Goal: Check status: Check status

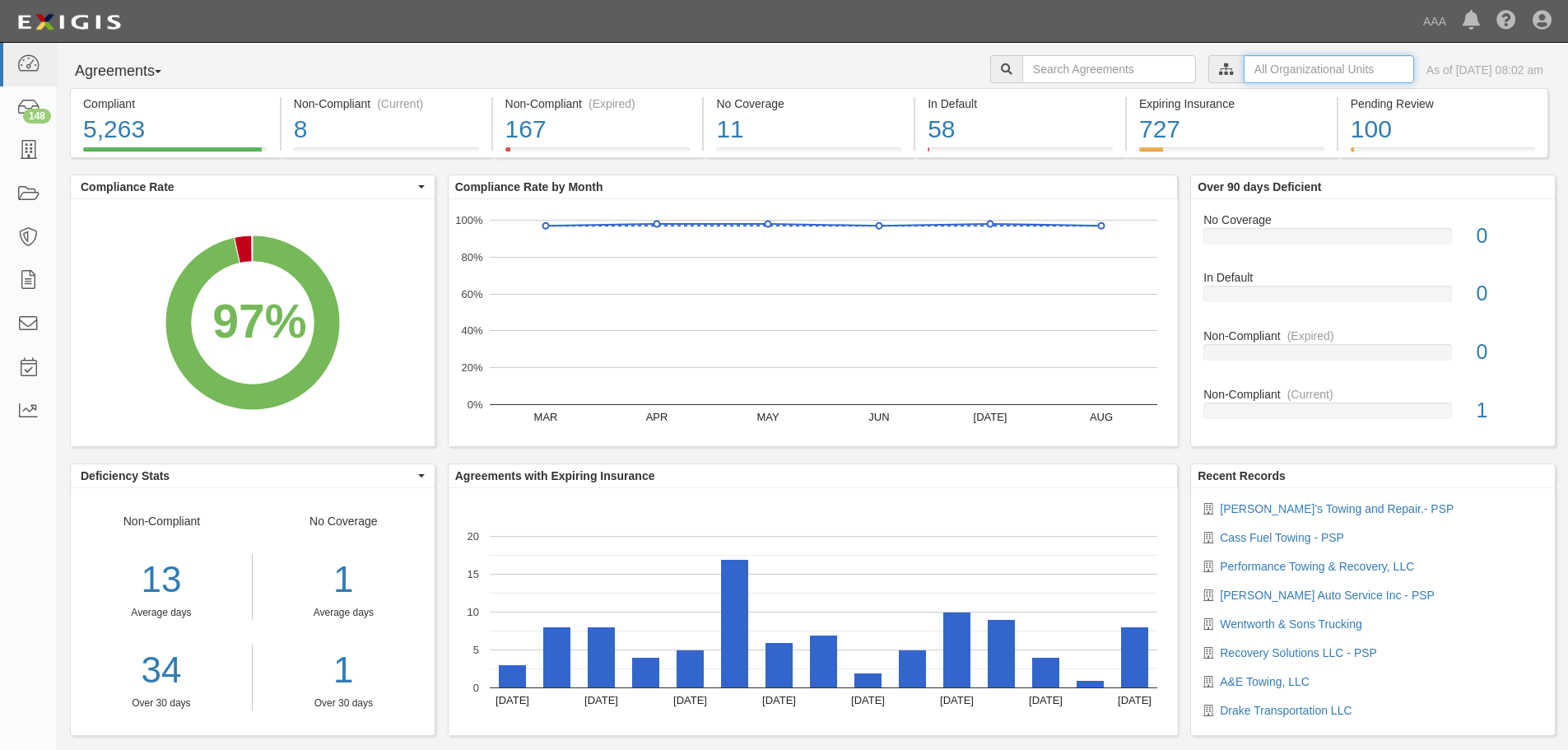
click at [1243, 74] on input "text" at bounding box center [1328, 69] width 170 height 28
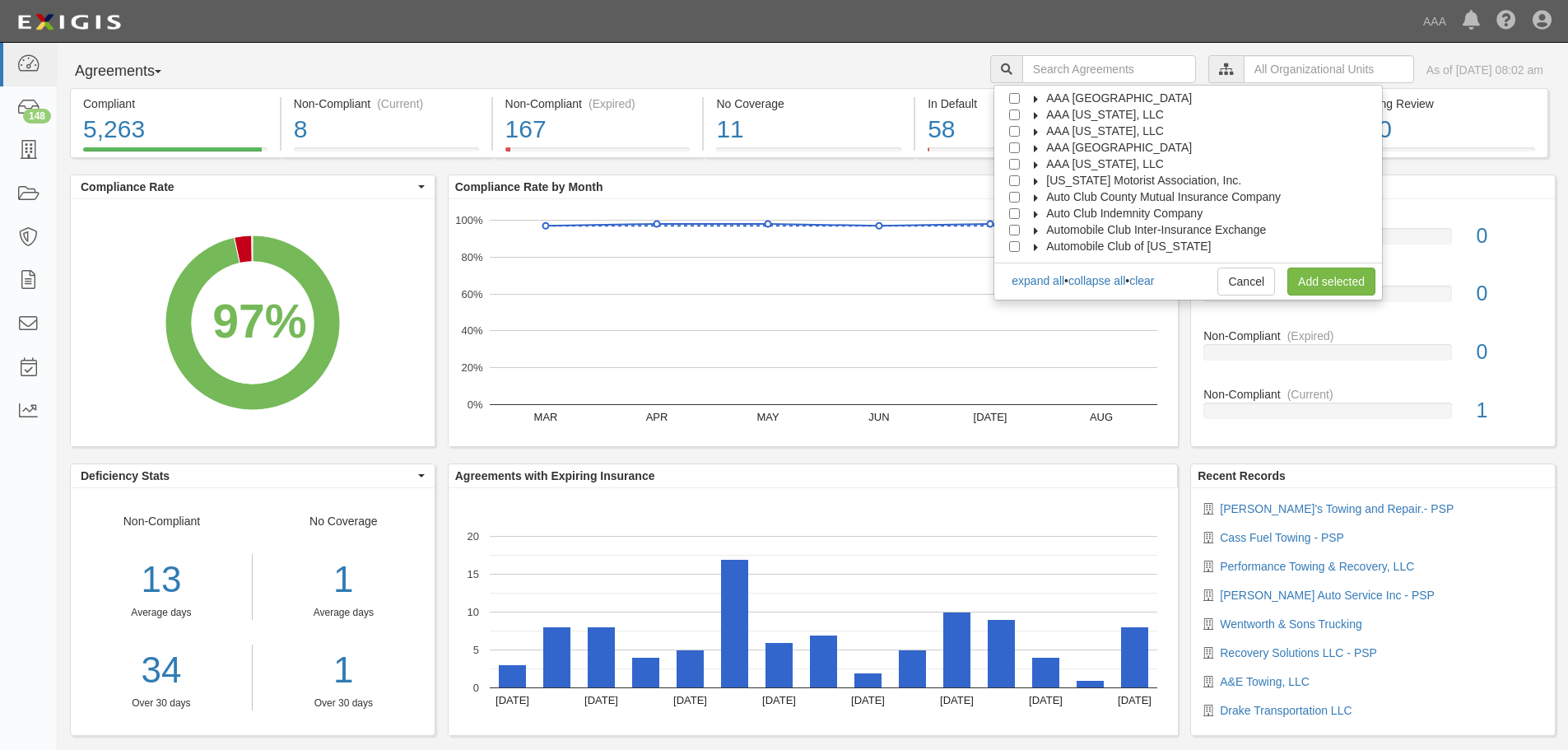
click at [1148, 146] on span "AAA [GEOGRAPHIC_DATA]" at bounding box center [1119, 148] width 146 height 14
click at [1127, 159] on span "Automotive Services" at bounding box center [1113, 164] width 105 height 14
click at [1049, 192] on input "Emergency Roadside Service (ERS)" at bounding box center [1043, 197] width 11 height 11
checkbox input "true"
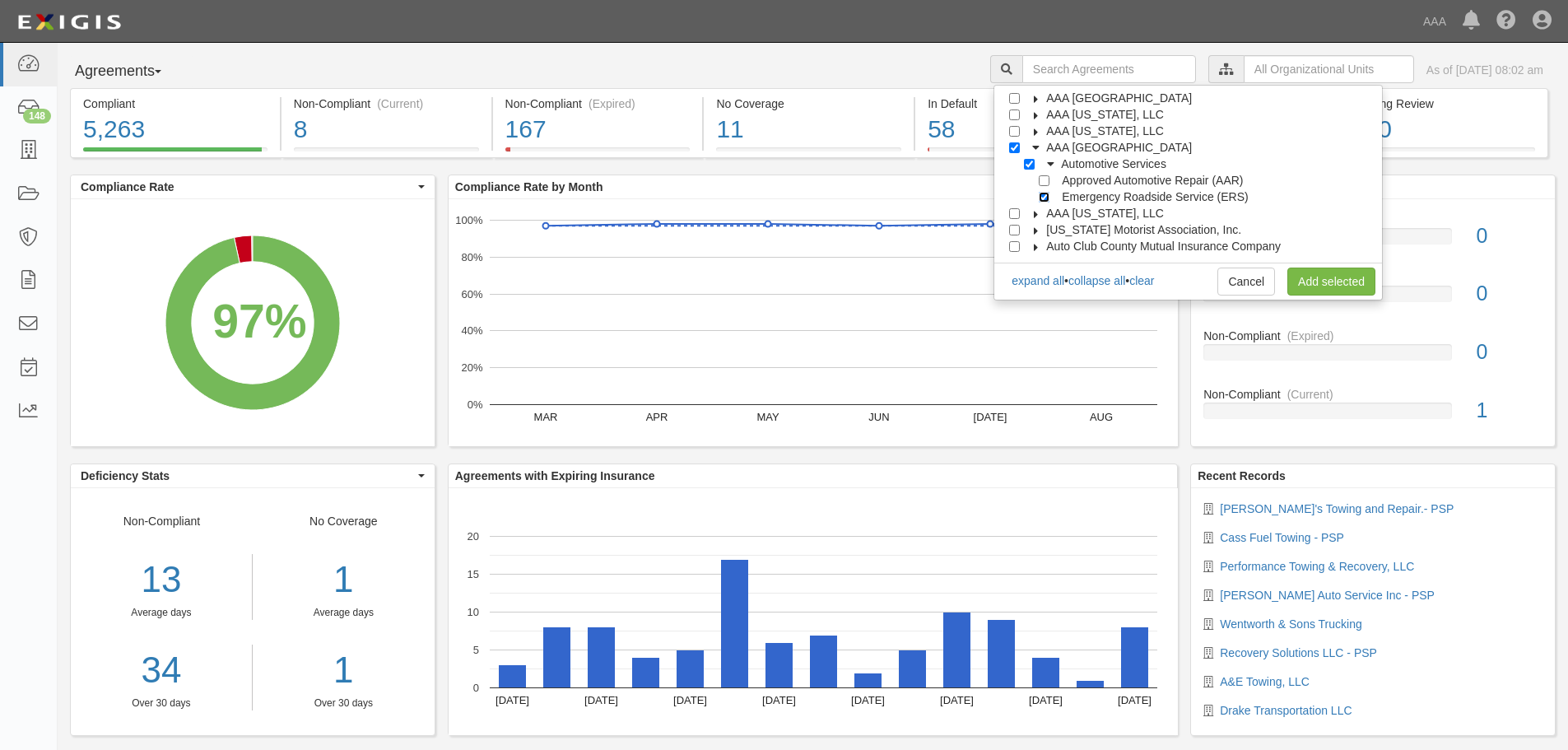
checkbox input "true"
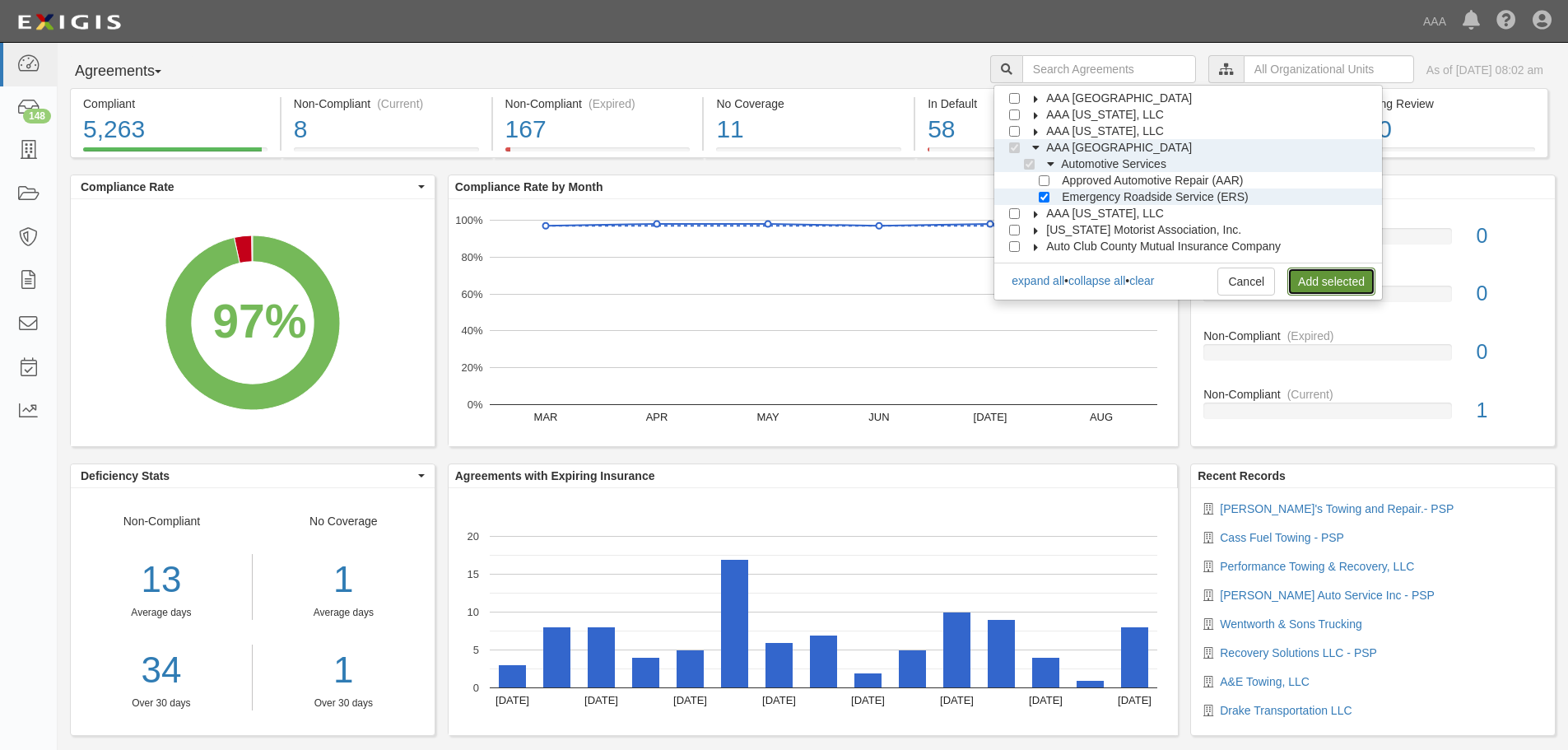
click at [1311, 280] on link "Add selected" at bounding box center [1330, 281] width 88 height 28
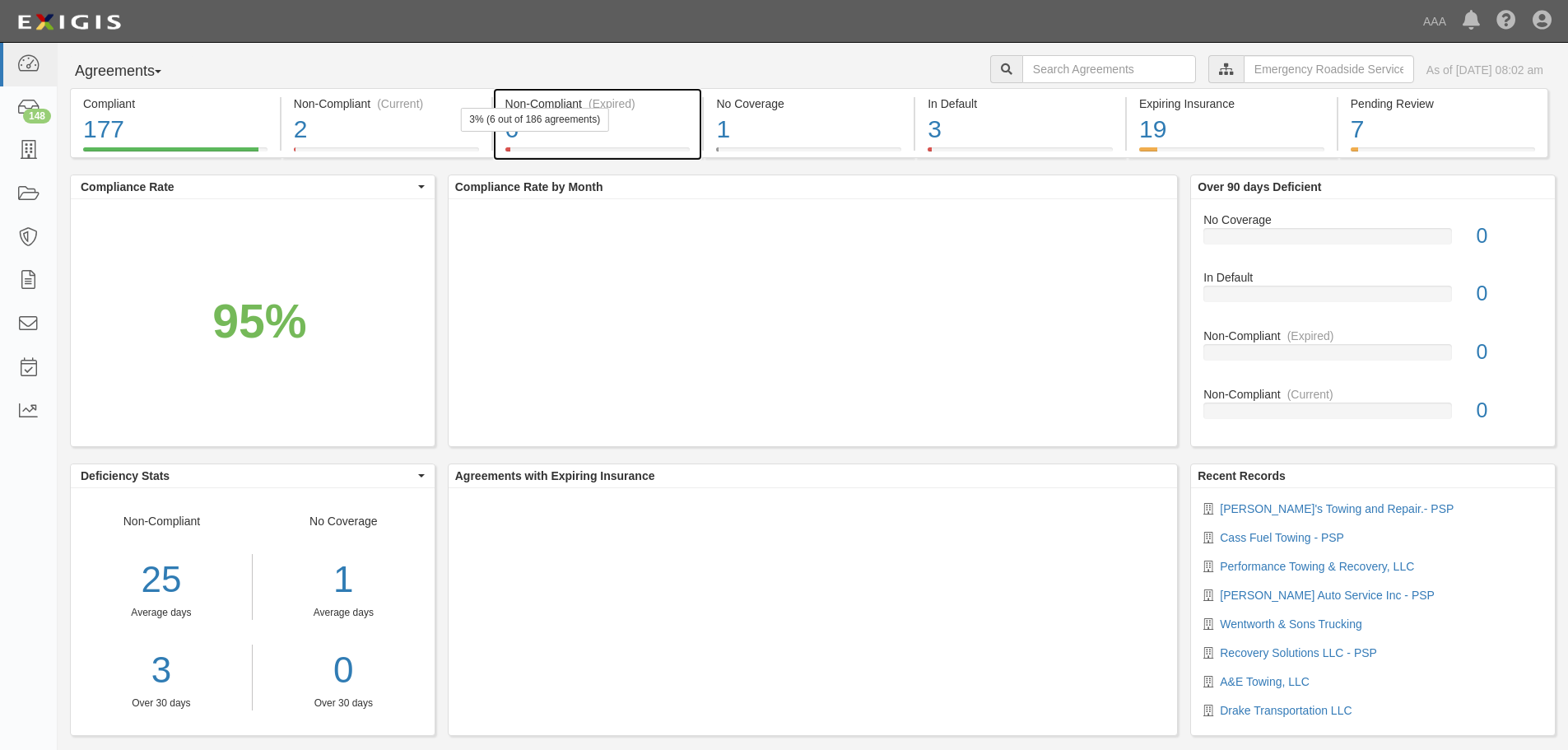
click at [551, 119] on div "3% (6 out of 186 agreements)" at bounding box center [534, 120] width 149 height 24
